Goal: Entertainment & Leisure: Consume media (video, audio)

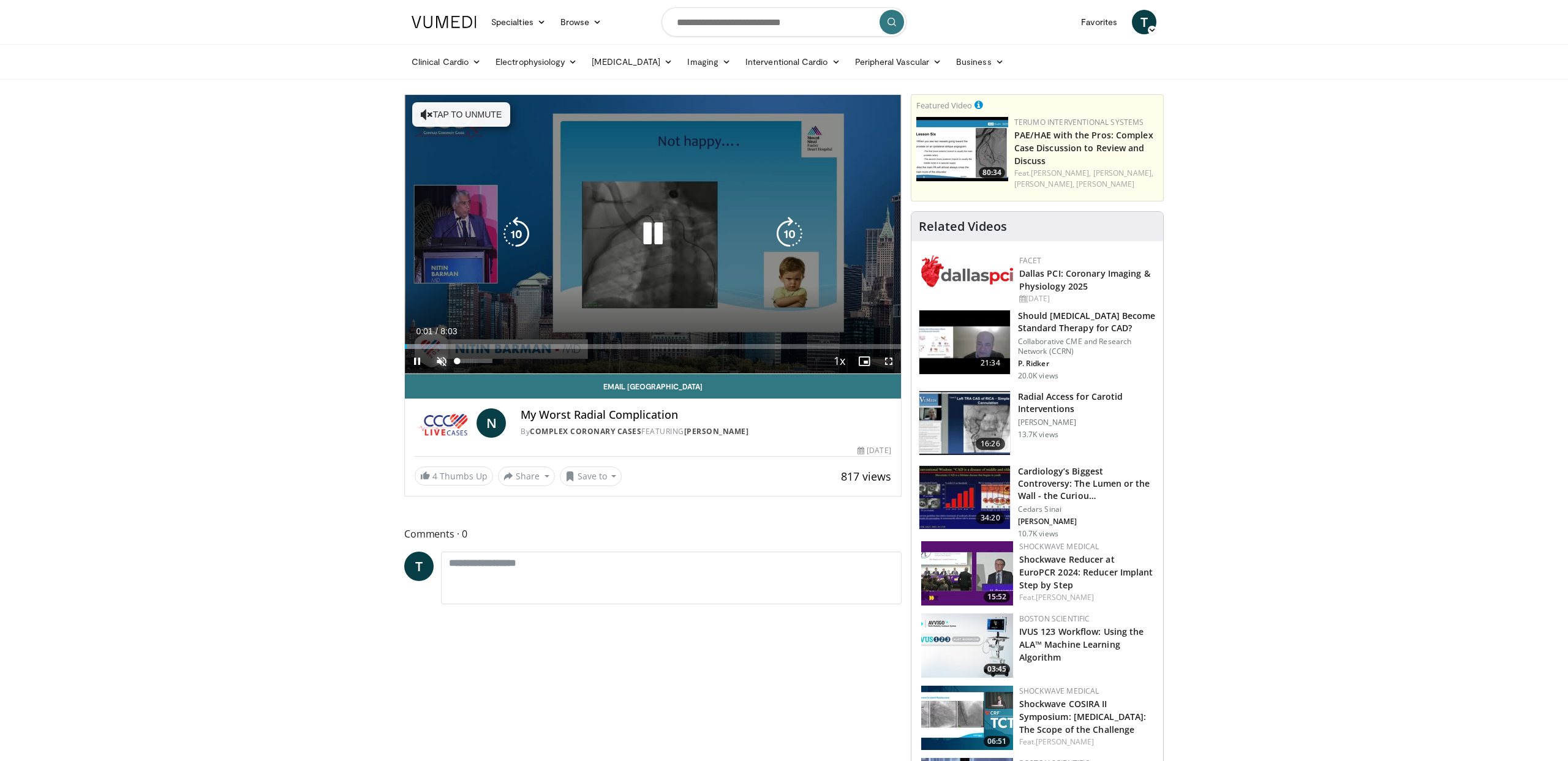
click at [444, 360] on span "Video Player" at bounding box center [442, 361] width 25 height 25
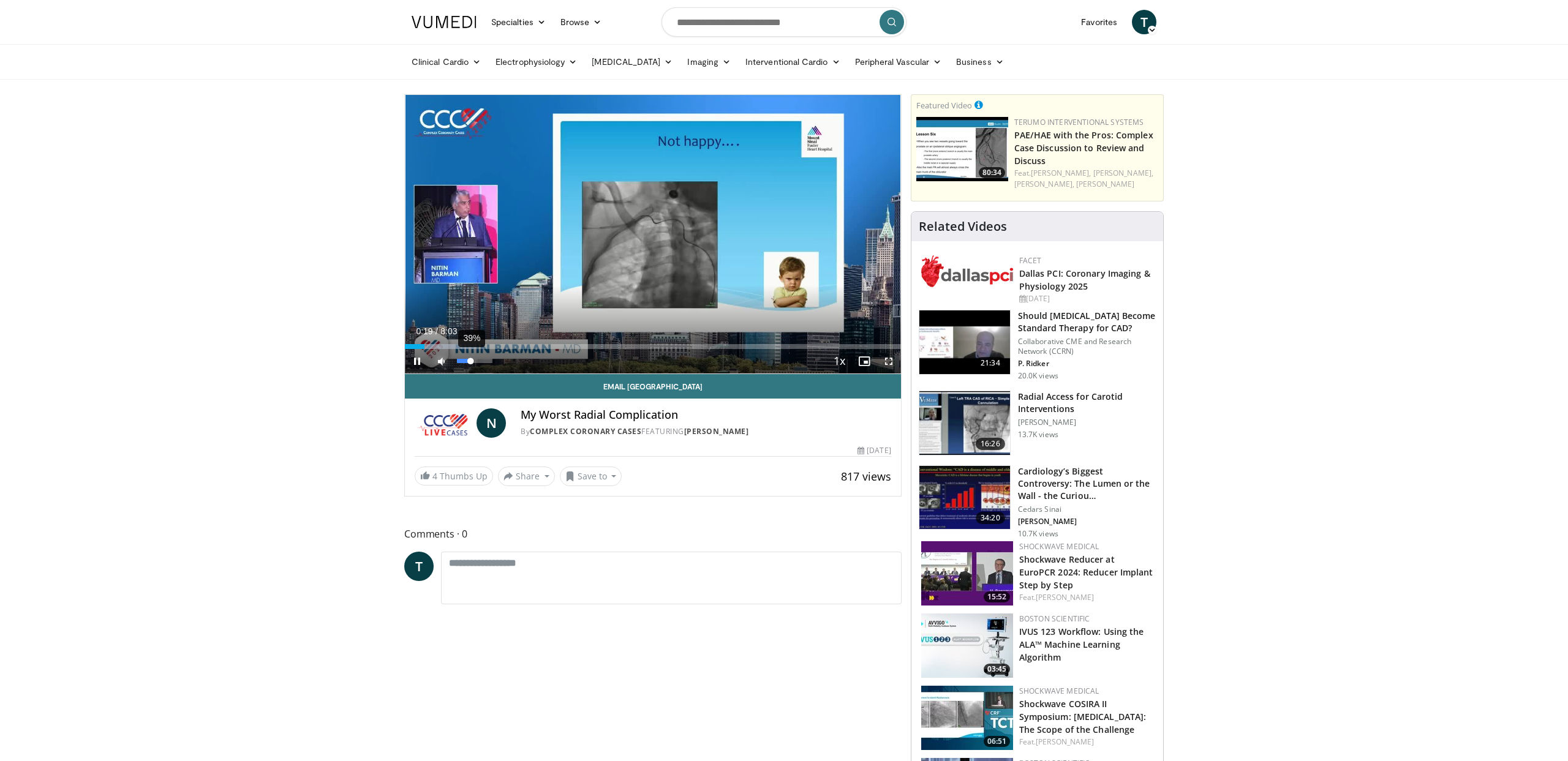
drag, startPoint x: 489, startPoint y: 360, endPoint x: 470, endPoint y: 361, distance: 19.0
click at [470, 361] on div "Volume Level" at bounding box center [463, 361] width 13 height 4
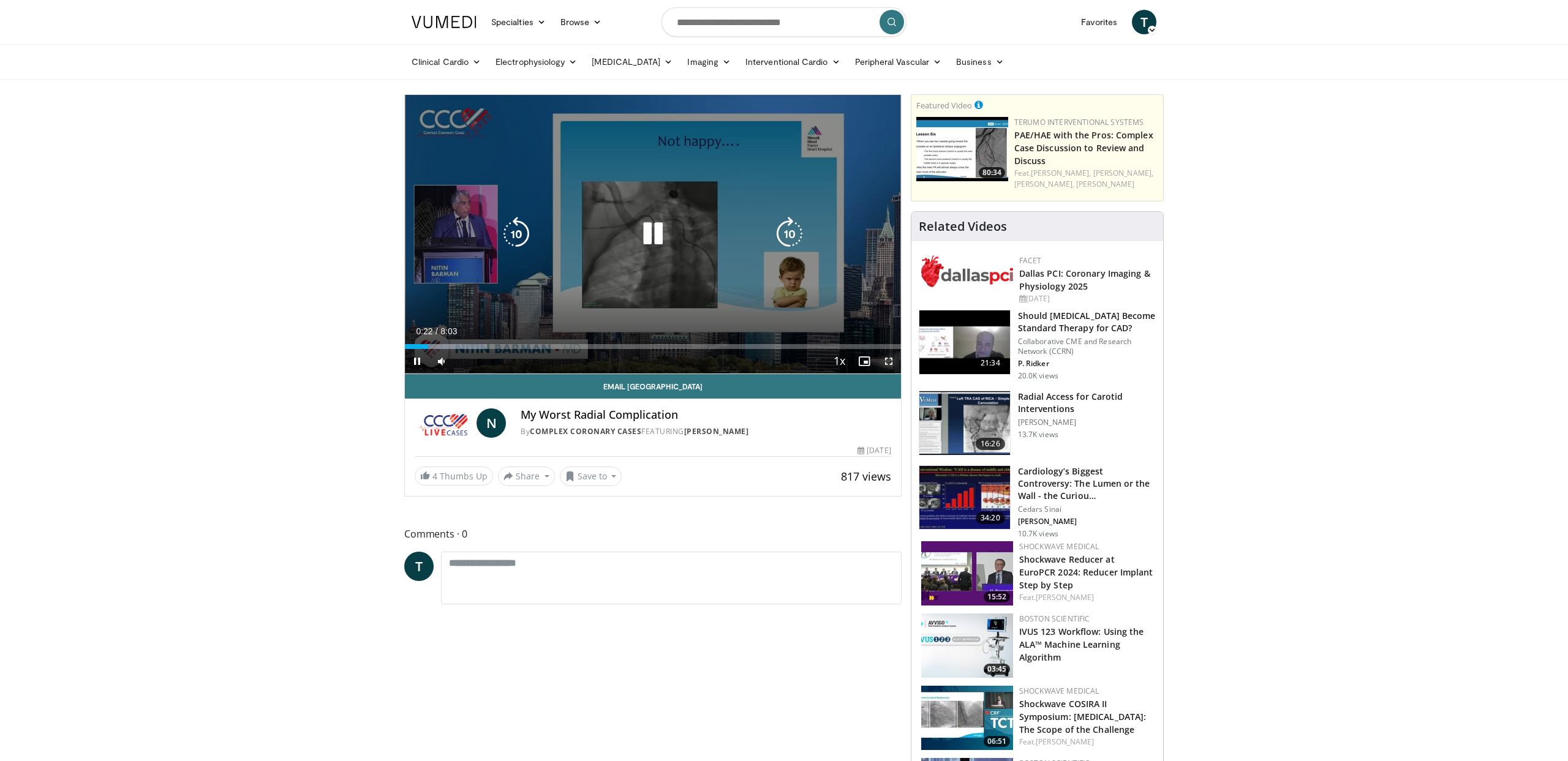
click at [887, 356] on span "Video Player" at bounding box center [889, 361] width 25 height 25
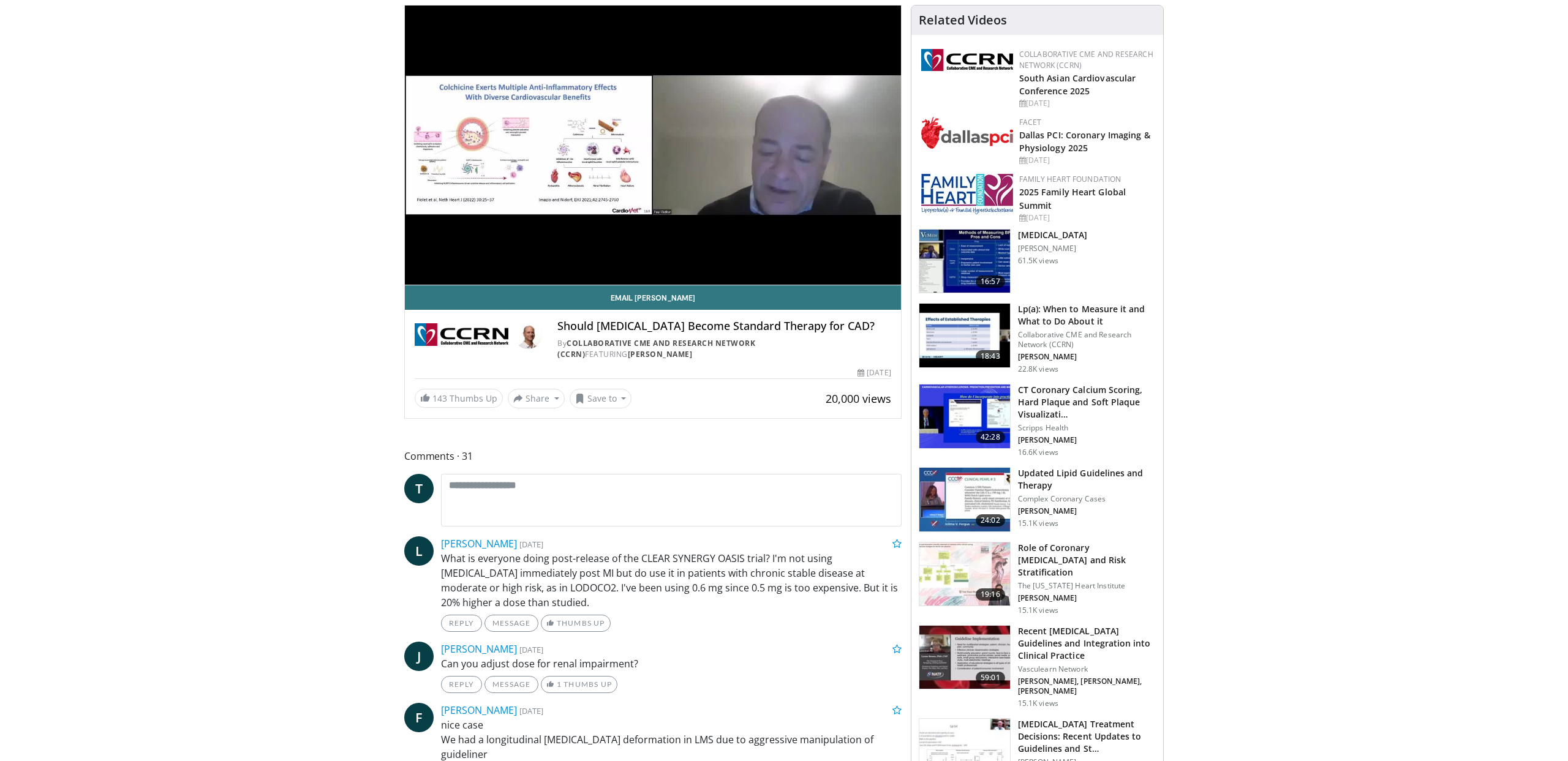
scroll to position [75, 0]
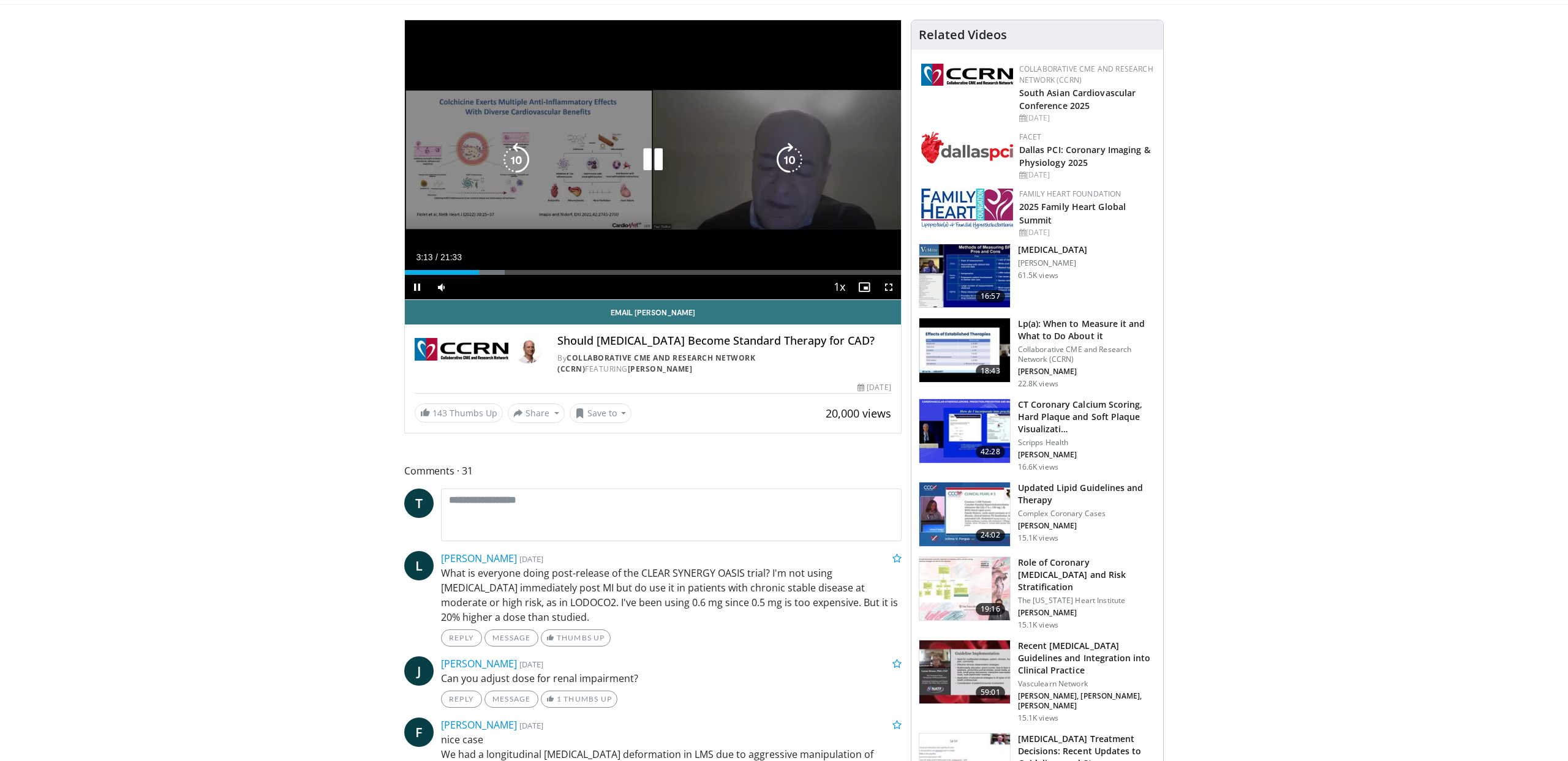
click at [592, 196] on div "10 seconds Tap to unmute" at bounding box center [653, 159] width 496 height 279
click at [648, 163] on icon "Video Player" at bounding box center [653, 160] width 34 height 34
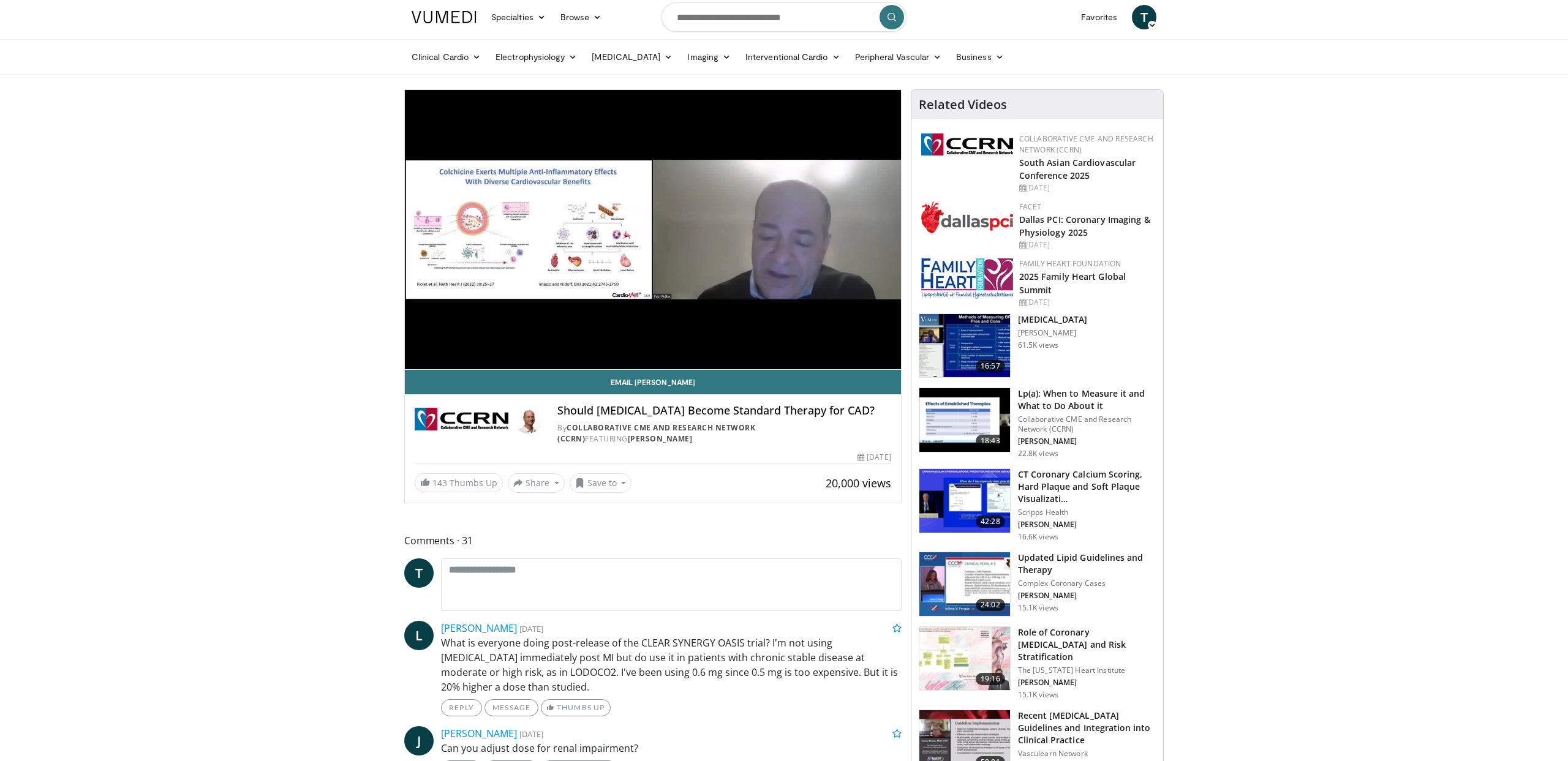
scroll to position [0, 0]
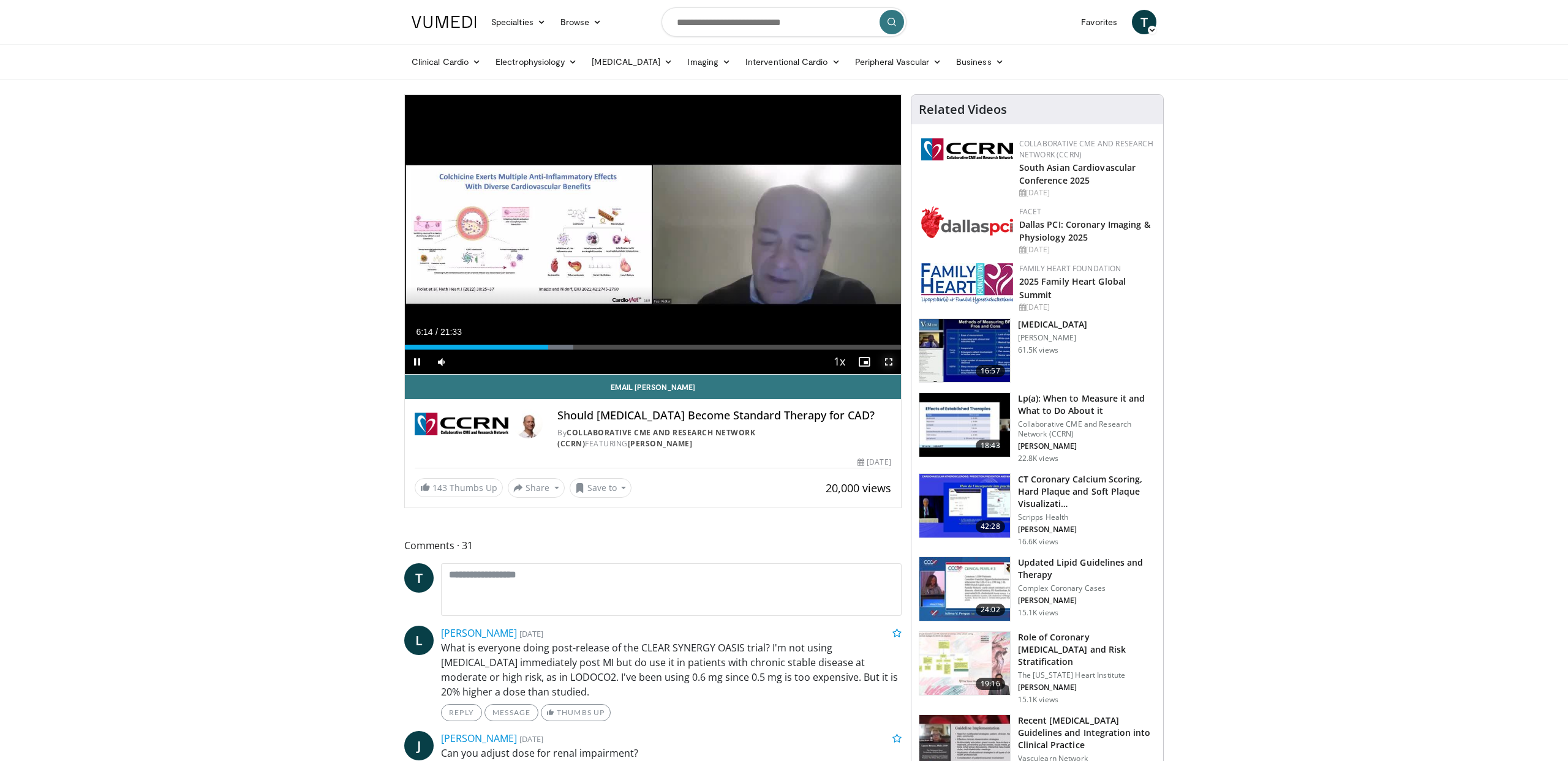
click at [888, 359] on span "Video Player" at bounding box center [889, 361] width 25 height 25
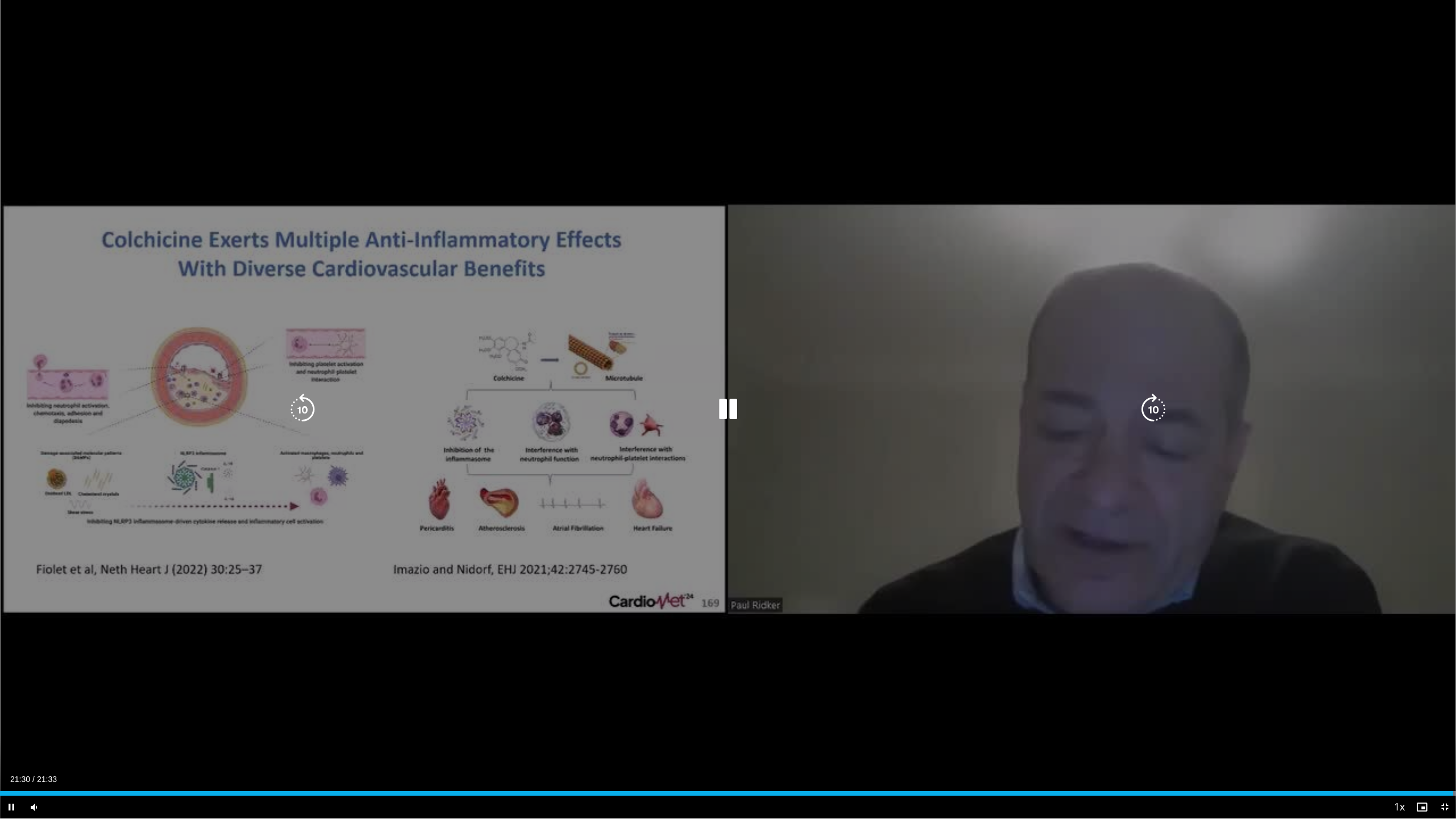
click at [912, 706] on div "10 seconds Tap to unmute" at bounding box center [728, 409] width 1456 height 818
drag, startPoint x: 994, startPoint y: 765, endPoint x: 967, endPoint y: 763, distance: 27.1
click at [994, 706] on div "10 seconds Tap to unmute" at bounding box center [728, 409] width 1456 height 818
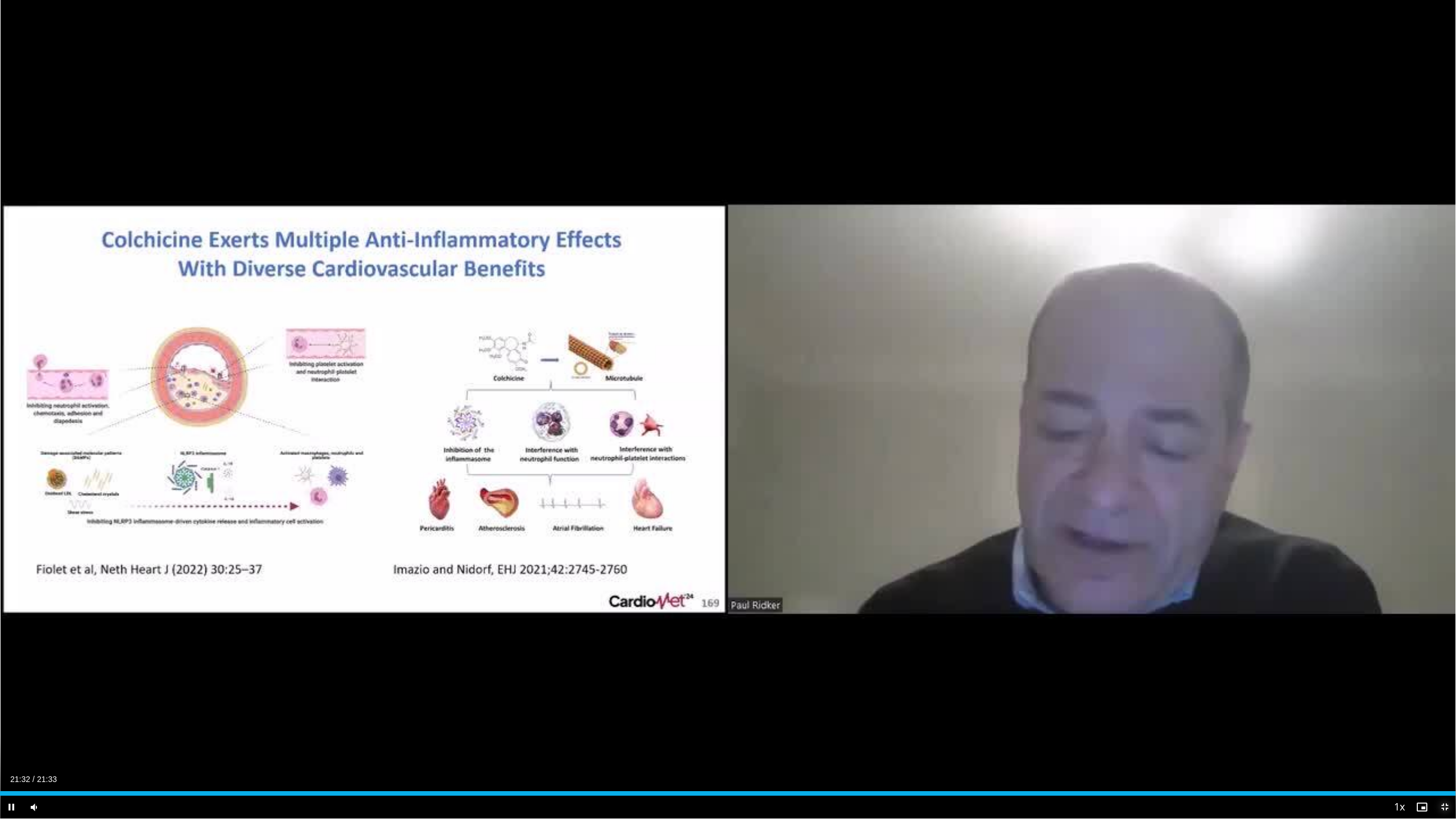
click at [1445, 706] on span "Video Player" at bounding box center [1445, 807] width 23 height 23
